Goal: Information Seeking & Learning: Learn about a topic

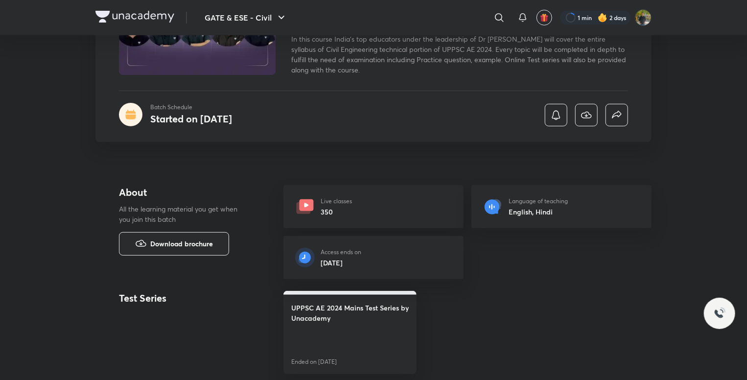
scroll to position [115, 0]
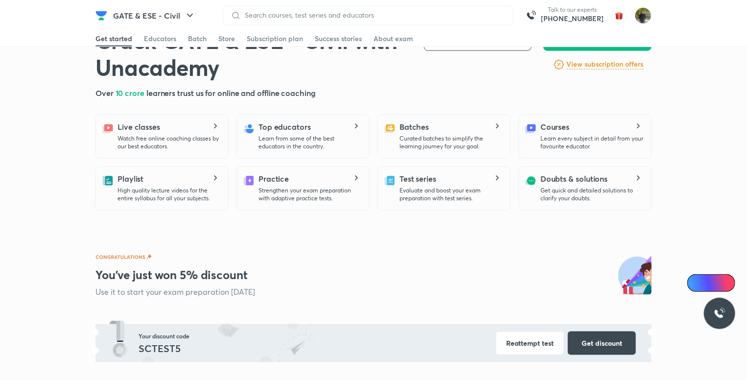
scroll to position [491, 0]
click at [343, 188] on p "Strengthen your exam preparation with adaptive practice tests." at bounding box center [309, 194] width 103 height 16
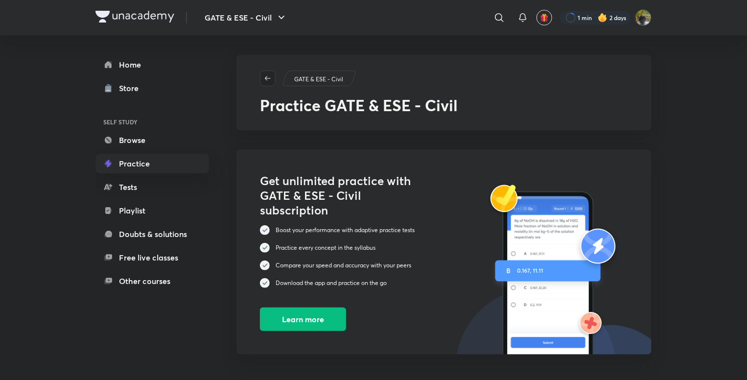
click at [272, 77] on span "button" at bounding box center [267, 78] width 15 height 8
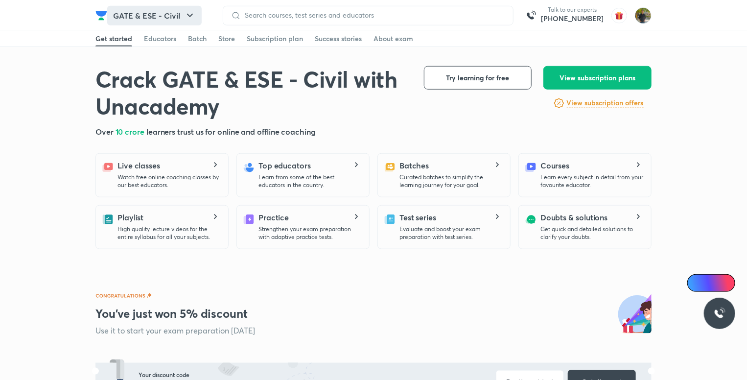
click at [138, 22] on button "GATE & ESE - Civil" at bounding box center [154, 16] width 94 height 20
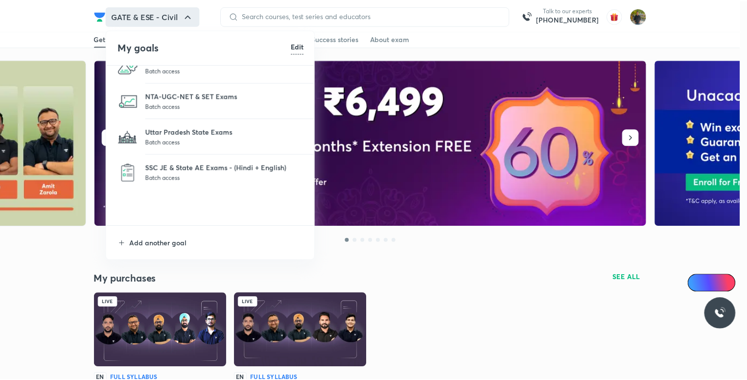
scroll to position [0, 0]
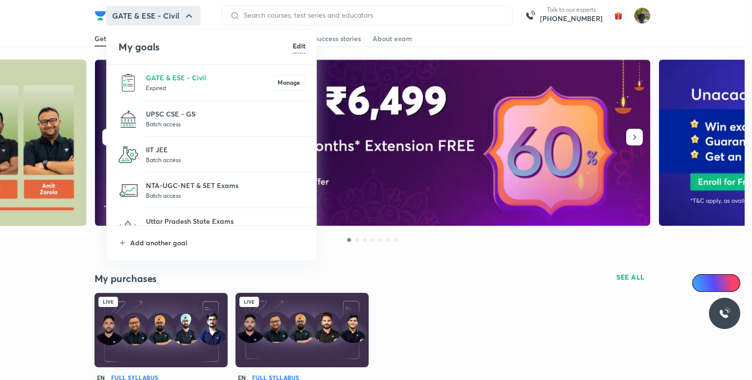
click at [486, 305] on div at bounding box center [376, 190] width 752 height 380
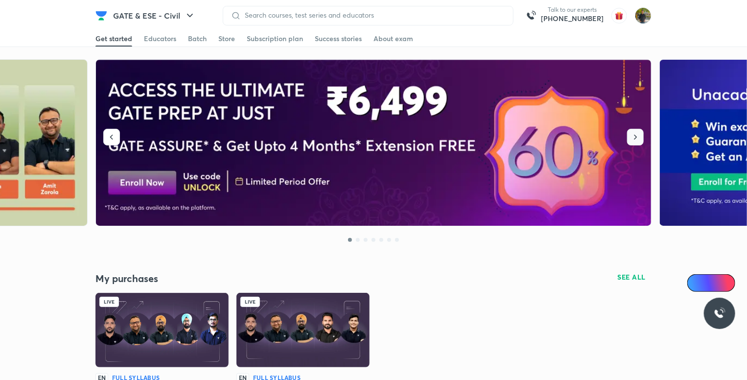
click at [637, 131] on button "button" at bounding box center [635, 137] width 17 height 17
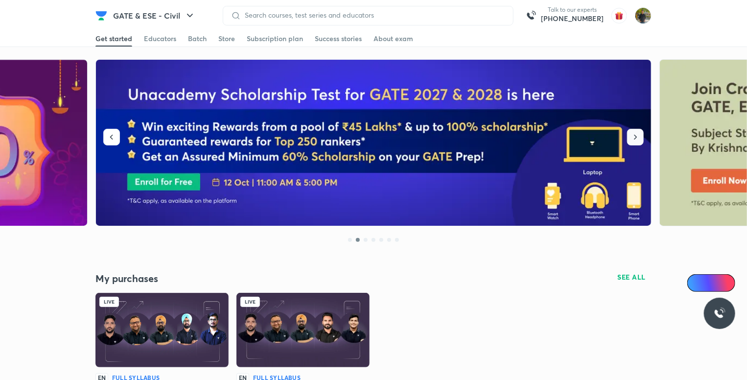
click at [637, 131] on button "button" at bounding box center [635, 137] width 17 height 17
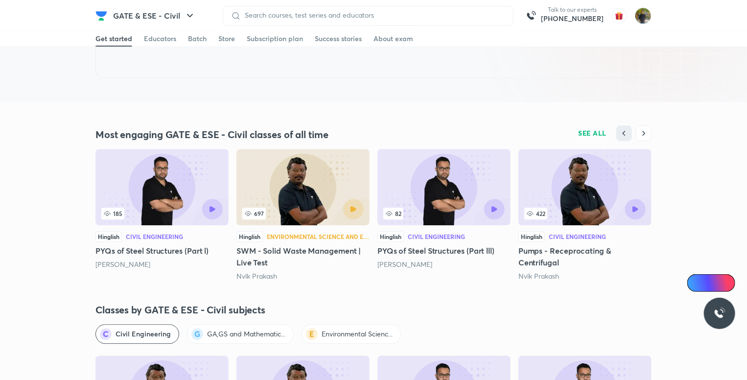
scroll to position [1210, 0]
click at [215, 208] on icon "button" at bounding box center [212, 208] width 6 height 6
